Goal: Check status: Check status

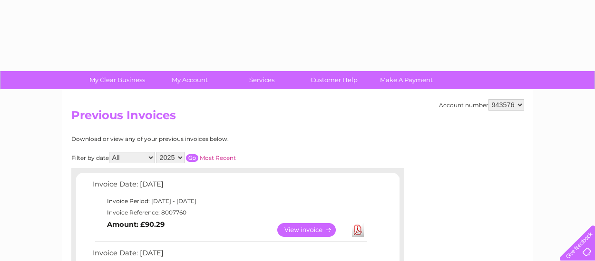
select select "943576"
